Goal: Check status: Check status

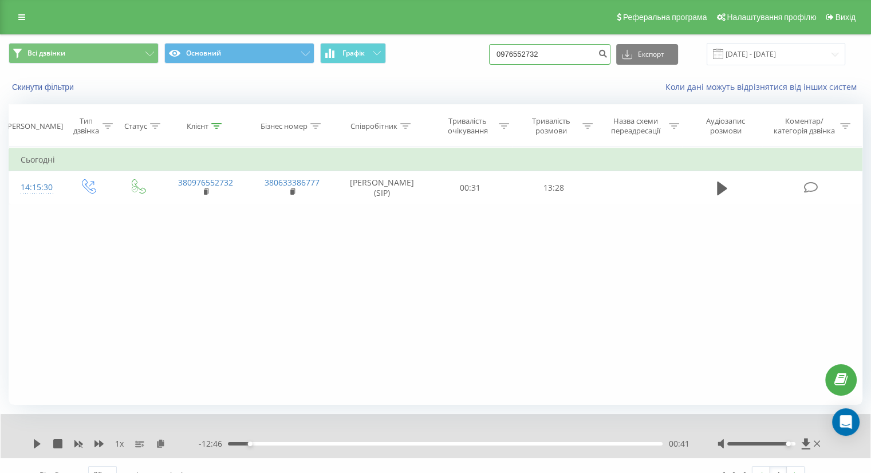
click at [587, 55] on input "0976552732" at bounding box center [549, 54] width 121 height 21
click at [574, 54] on input "0976552732" at bounding box center [549, 54] width 121 height 21
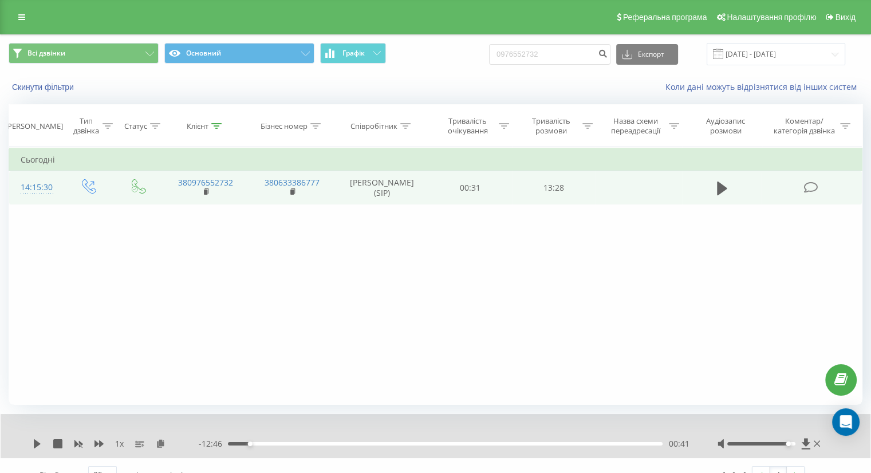
click at [730, 184] on td at bounding box center [722, 187] width 80 height 33
click at [723, 188] on icon at bounding box center [722, 188] width 10 height 14
drag, startPoint x: 253, startPoint y: 445, endPoint x: 264, endPoint y: 445, distance: 10.9
click at [264, 445] on div "01:04" at bounding box center [262, 443] width 5 height 5
click at [266, 445] on div "01:12" at bounding box center [266, 443] width 5 height 5
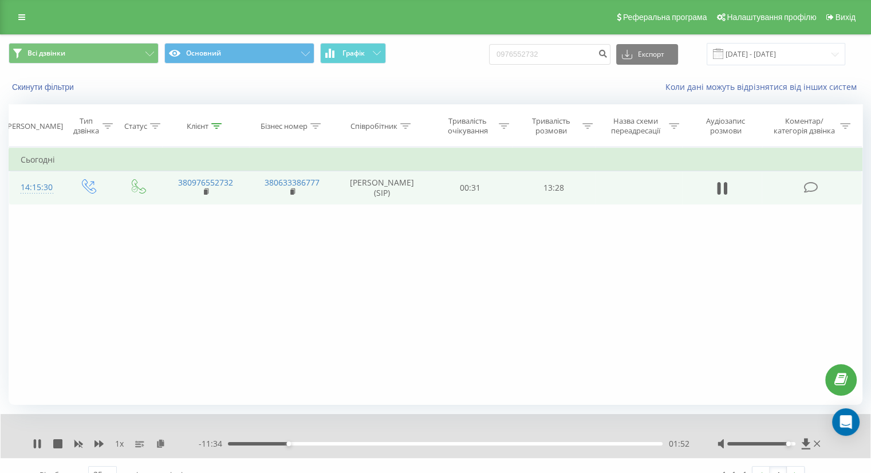
click at [65, 280] on div "Фільтрувати за умовою Дорівнює Введіть значення Скасувати OK Фільтрувати за умо…" at bounding box center [436, 276] width 854 height 258
drag, startPoint x: 305, startPoint y: 444, endPoint x: 587, endPoint y: 449, distance: 282.8
click at [587, 449] on div "1 x - 02:19 11:07 11:07" at bounding box center [436, 436] width 870 height 44
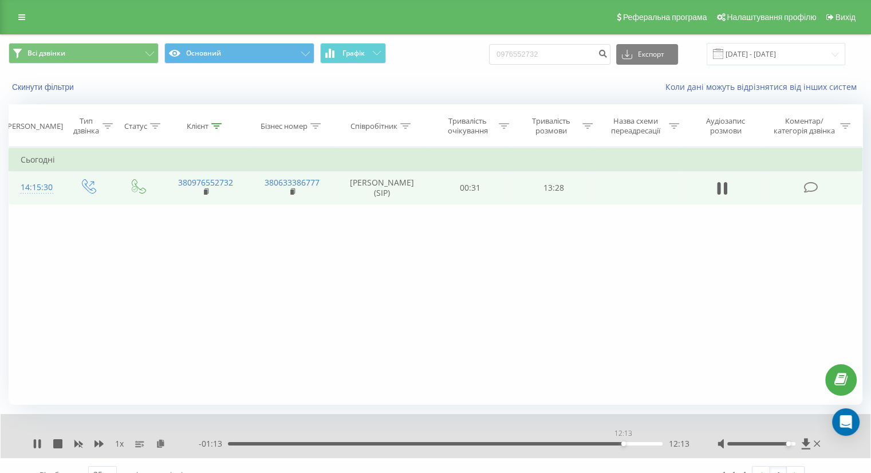
drag, startPoint x: 588, startPoint y: 443, endPoint x: 623, endPoint y: 445, distance: 35.5
click at [623, 445] on div "12:13" at bounding box center [623, 443] width 5 height 5
click at [30, 442] on div "1 x - 01:12 12:14 12:14" at bounding box center [436, 436] width 870 height 44
click at [38, 444] on icon at bounding box center [39, 443] width 2 height 9
click at [39, 444] on icon at bounding box center [37, 443] width 7 height 9
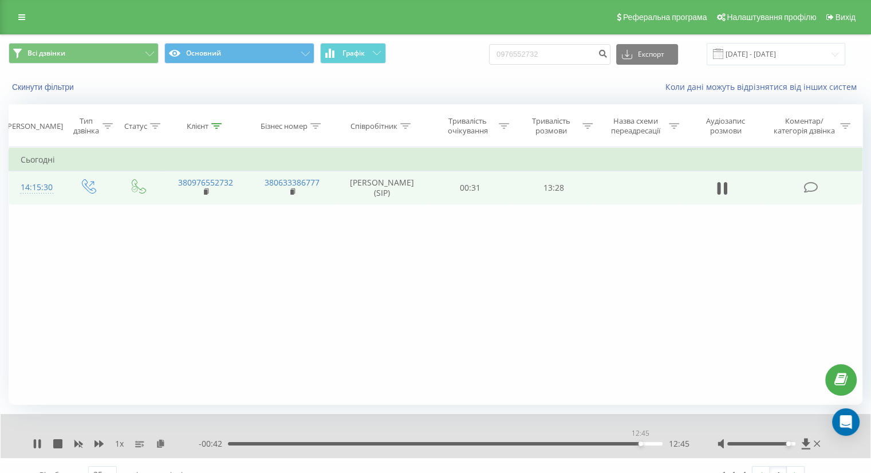
drag, startPoint x: 629, startPoint y: 444, endPoint x: 641, endPoint y: 445, distance: 11.5
click at [641, 445] on div "12:45" at bounding box center [640, 443] width 5 height 5
click at [37, 440] on icon at bounding box center [37, 443] width 9 height 9
